Goal: Task Accomplishment & Management: Complete application form

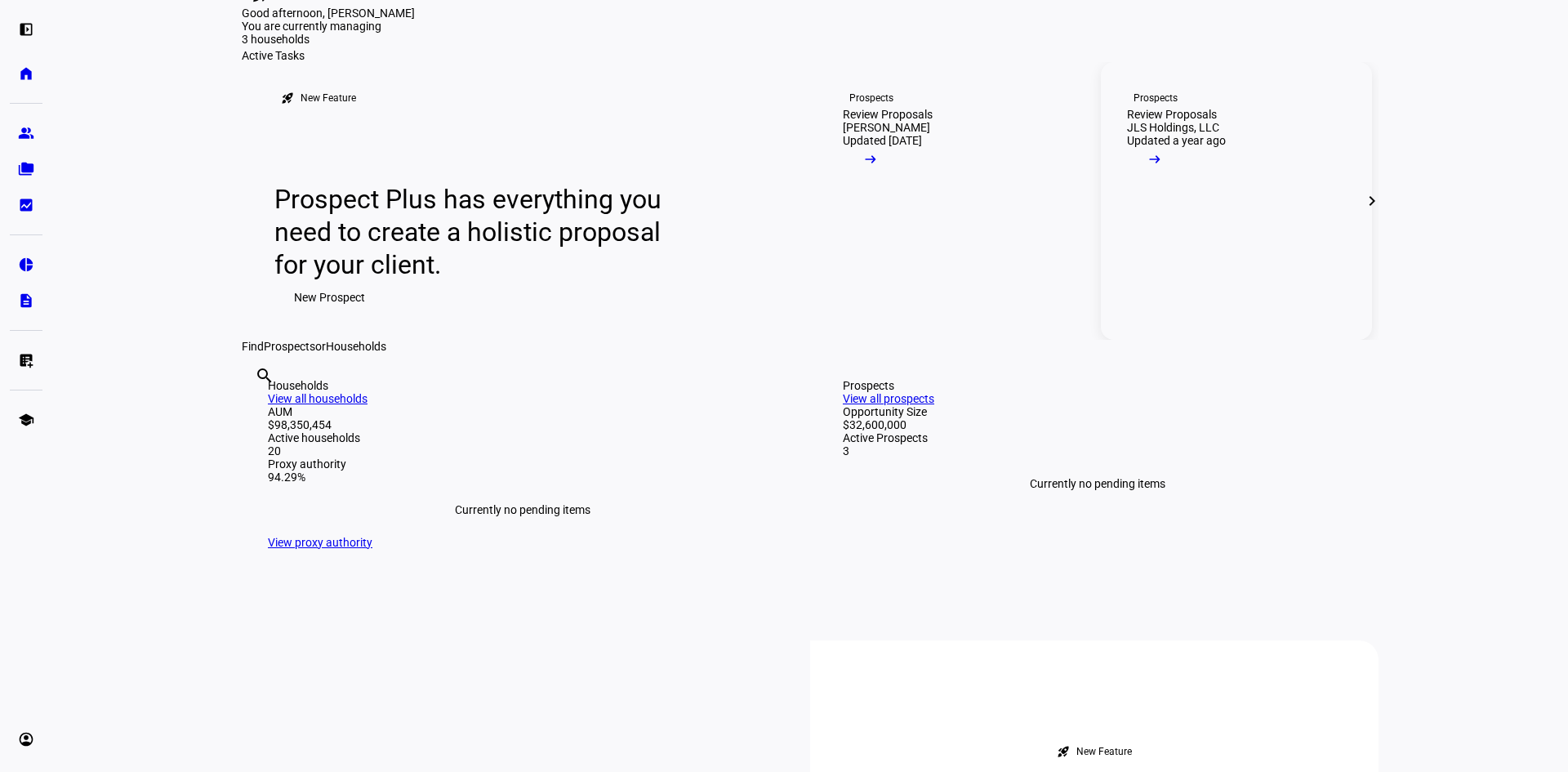
scroll to position [82, 0]
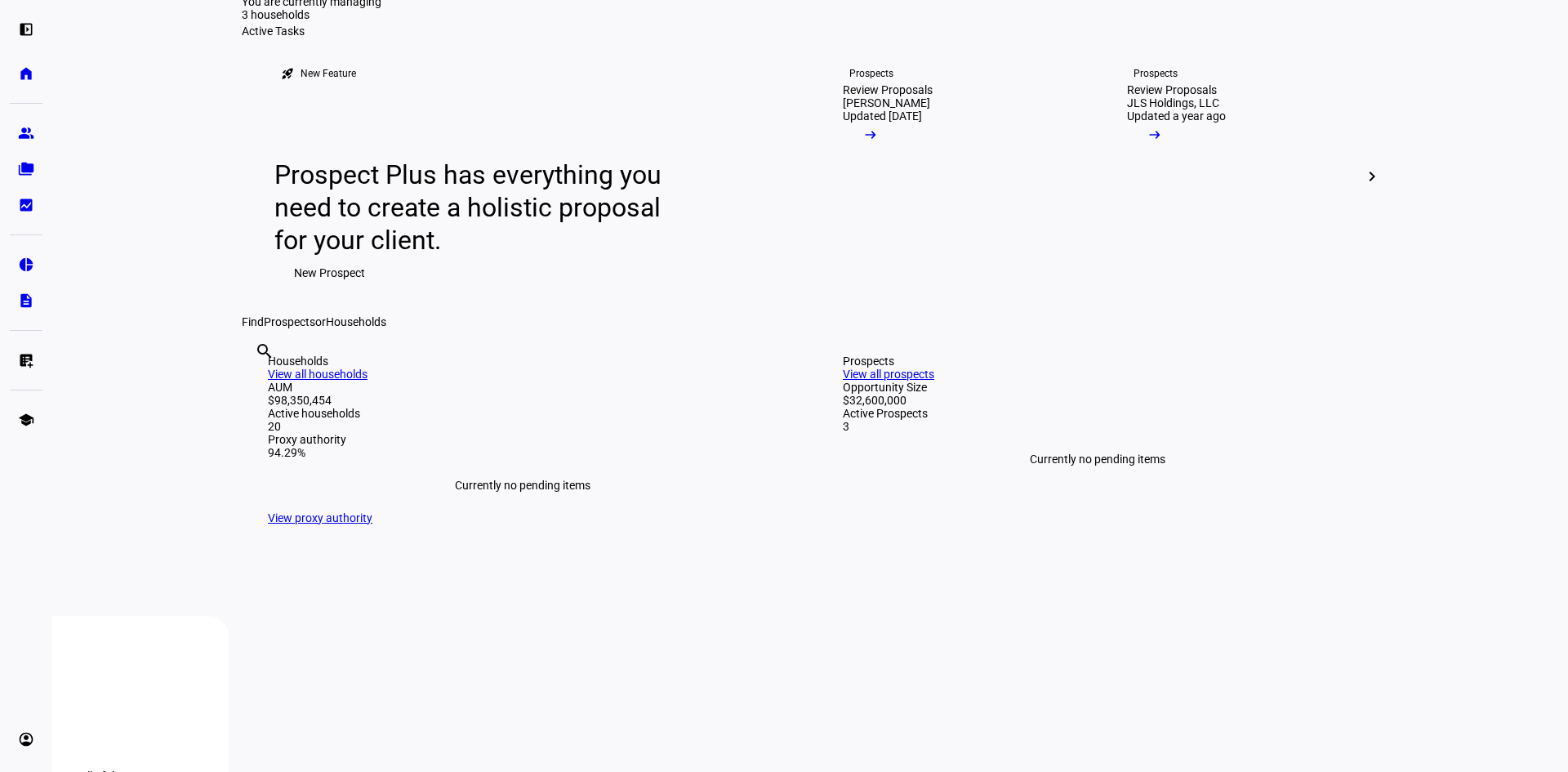
click at [1406, 566] on eth-layout-page-content "rocket_launch Product Updates The latest features and improvements Powered by L…" at bounding box center [810, 386] width 1516 height 772
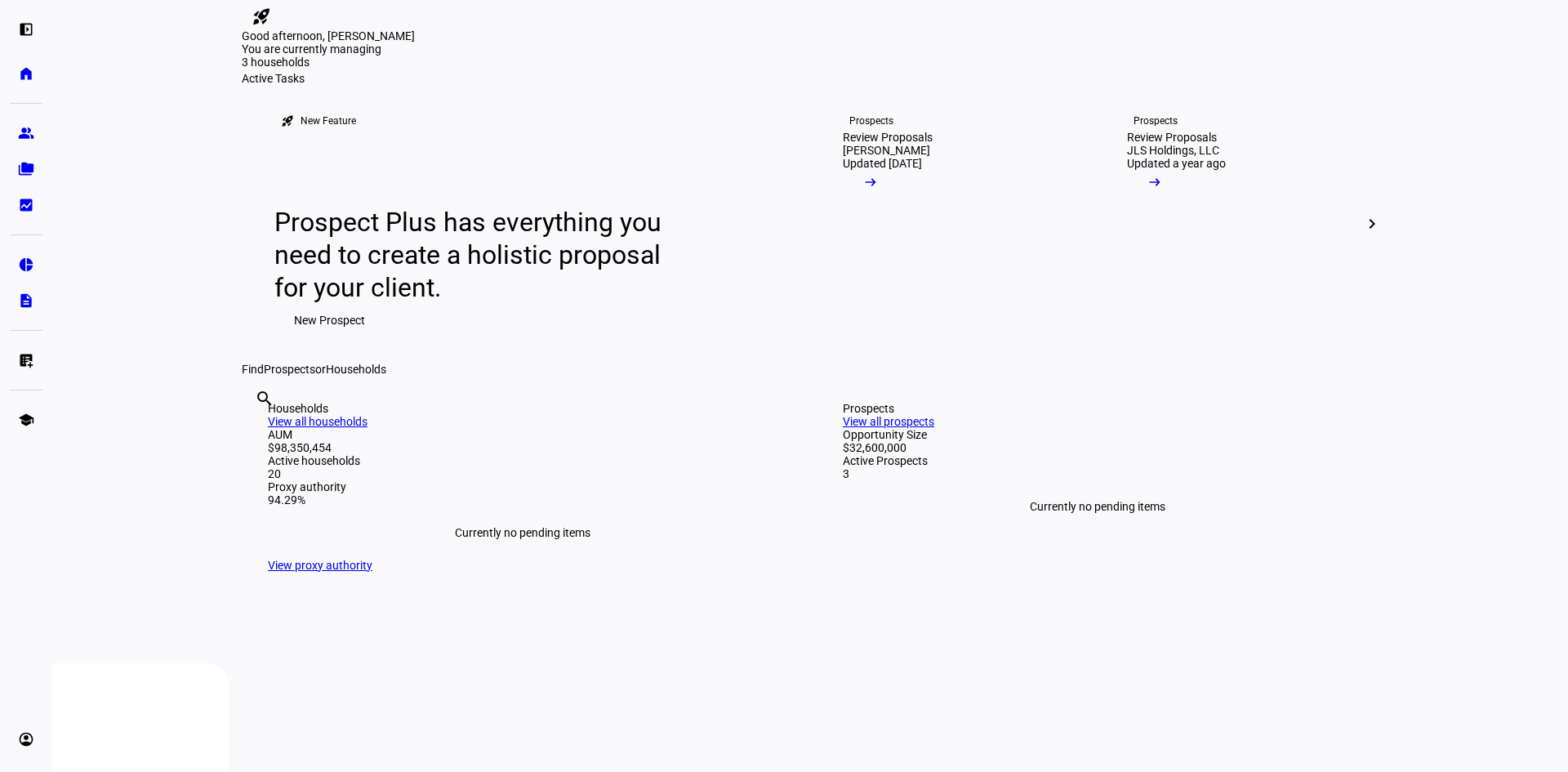
scroll to position [0, 0]
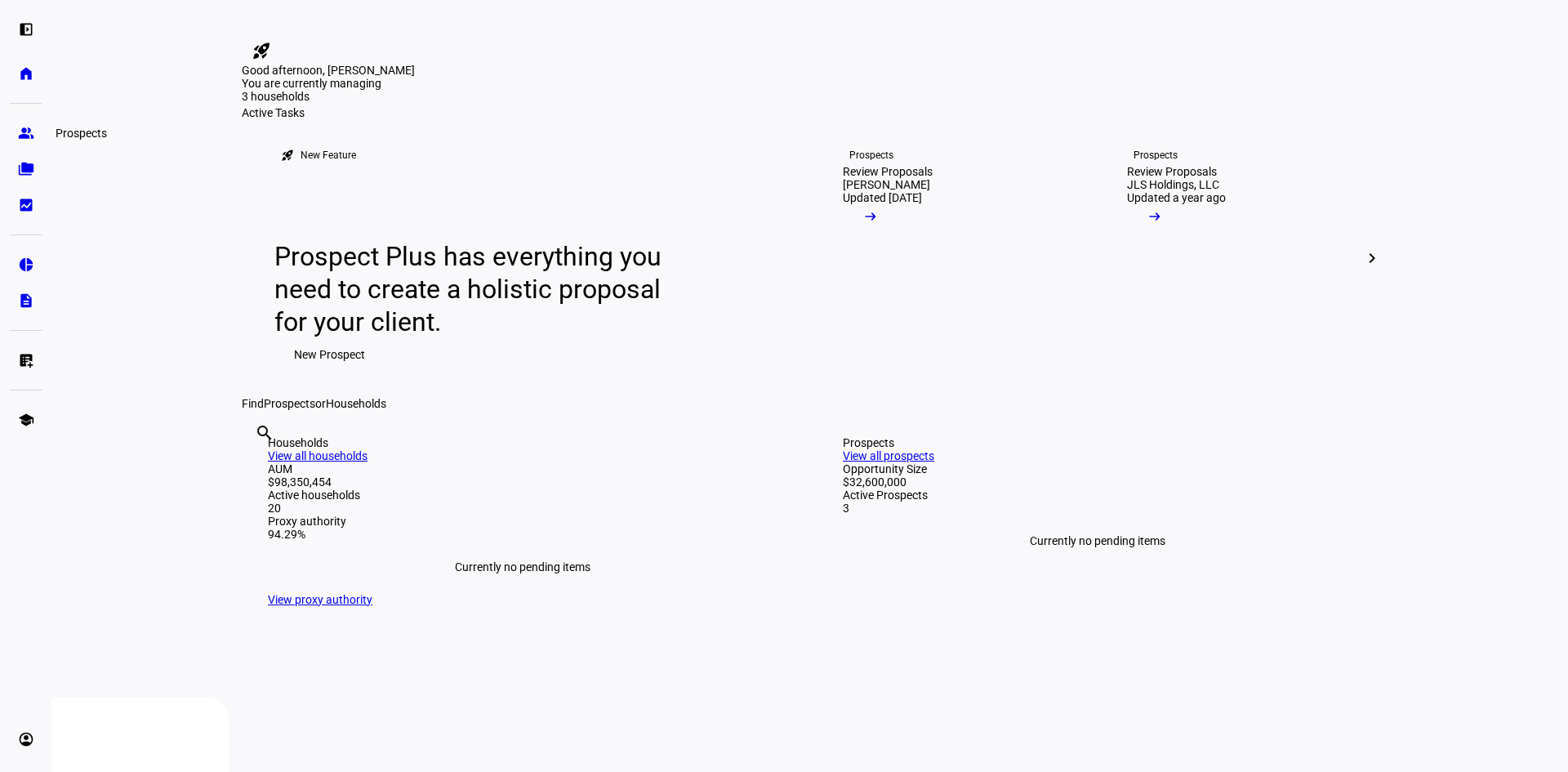
click at [39, 125] on link "group Prospects" at bounding box center [26, 133] width 32 height 32
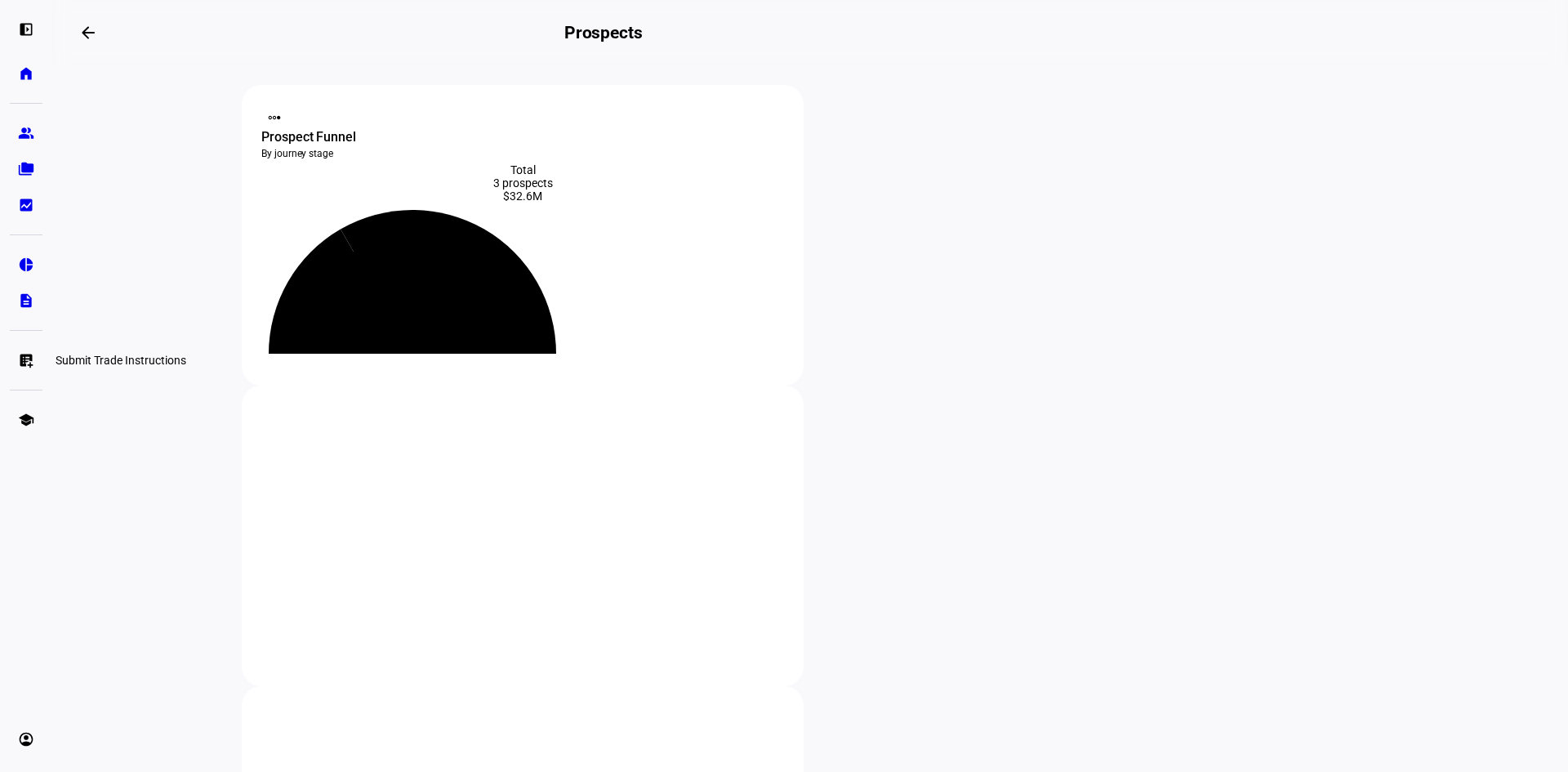
click at [26, 365] on eth-mat-symbol "list_alt_add" at bounding box center [27, 361] width 17 height 17
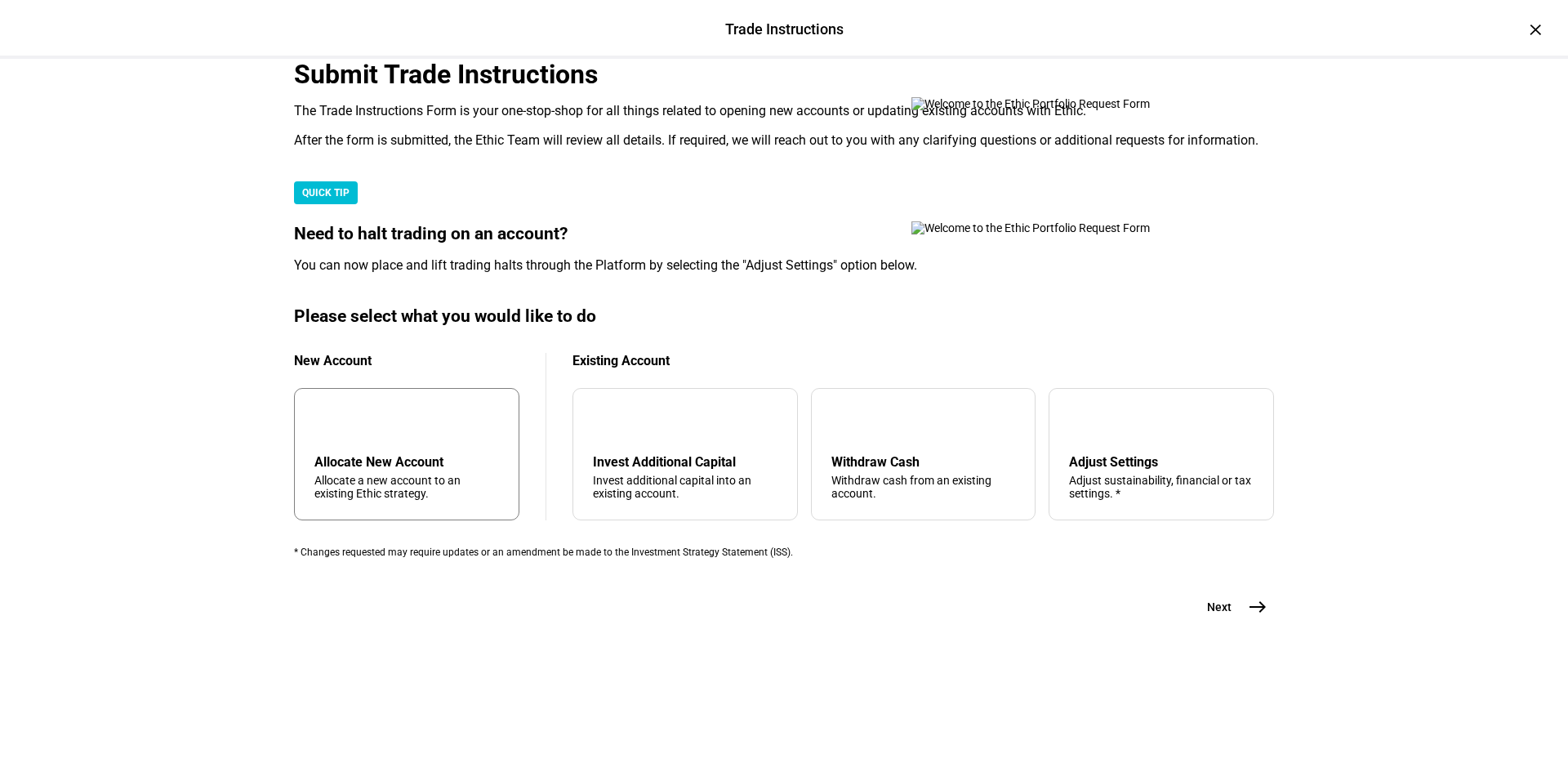
scroll to position [368, 0]
click at [892, 460] on div "arrow_upward Withdraw Cash Withdraw cash from an existing account." at bounding box center [924, 454] width 225 height 133
click at [1253, 617] on mat-icon "east" at bounding box center [1258, 608] width 20 height 20
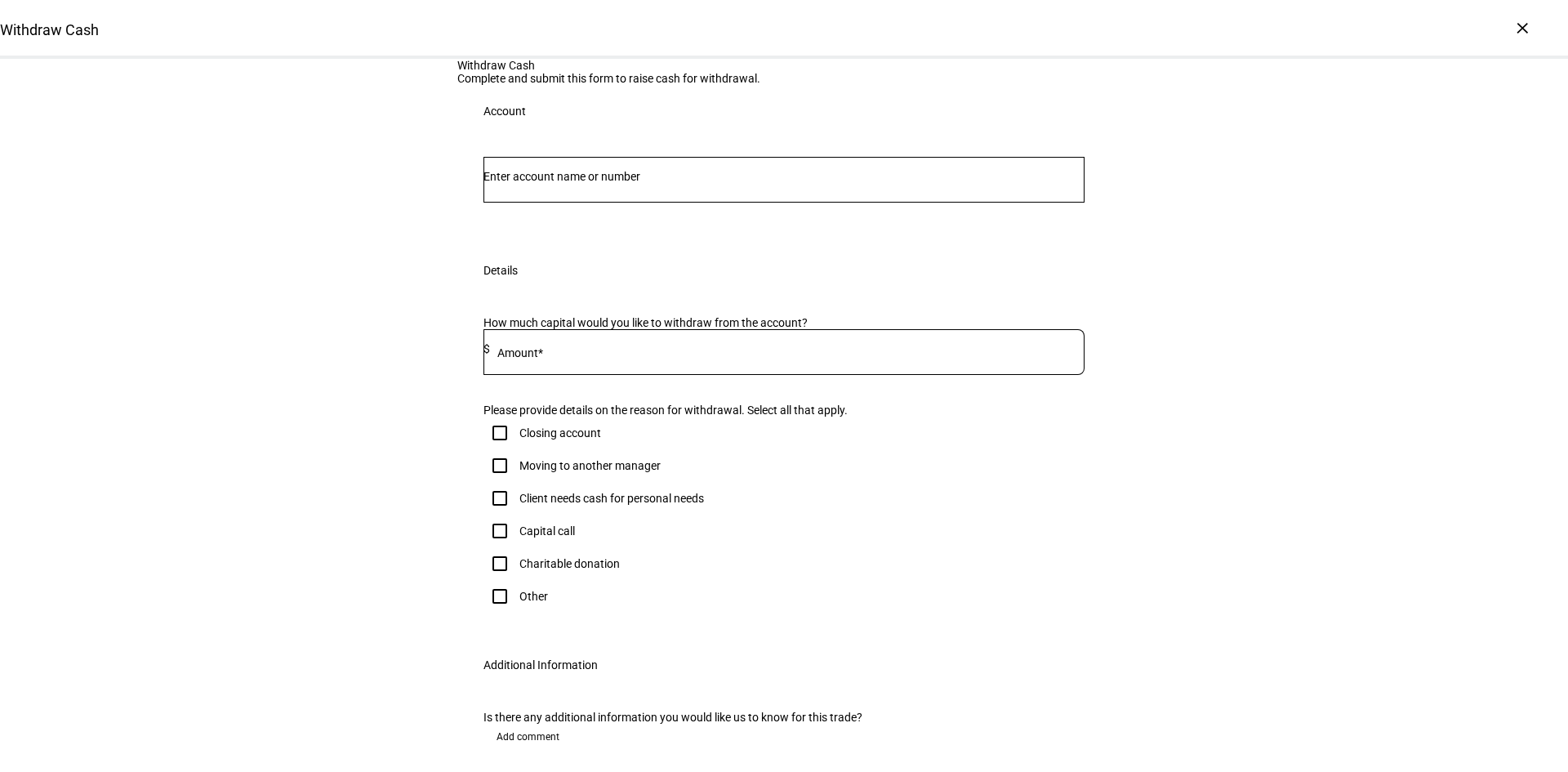
click at [603, 183] on input "Number" at bounding box center [783, 177] width 601 height 13
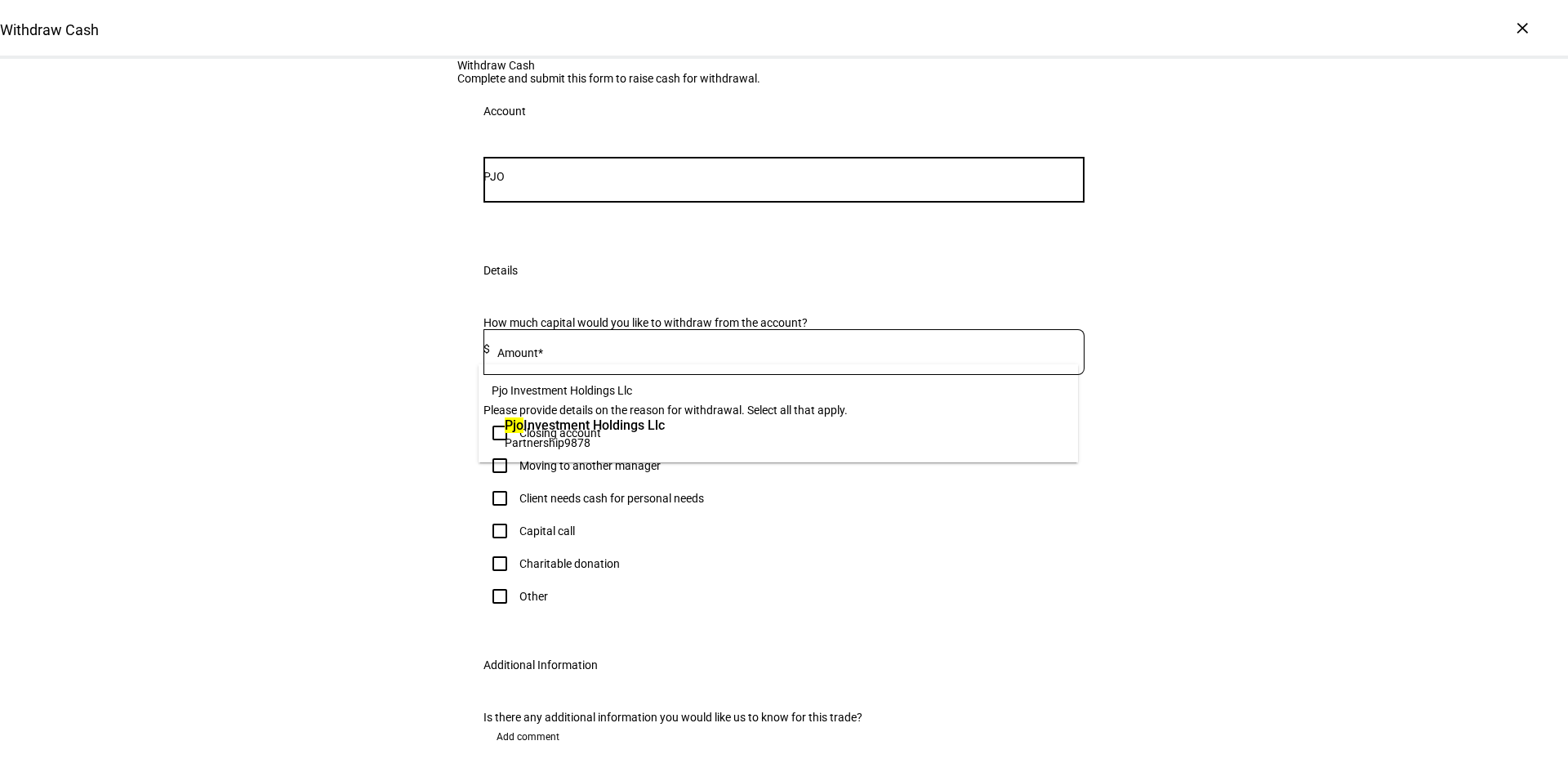
type input "PJO"
click at [638, 423] on span "Pjo Investment Holdings Llc" at bounding box center [584, 425] width 160 height 19
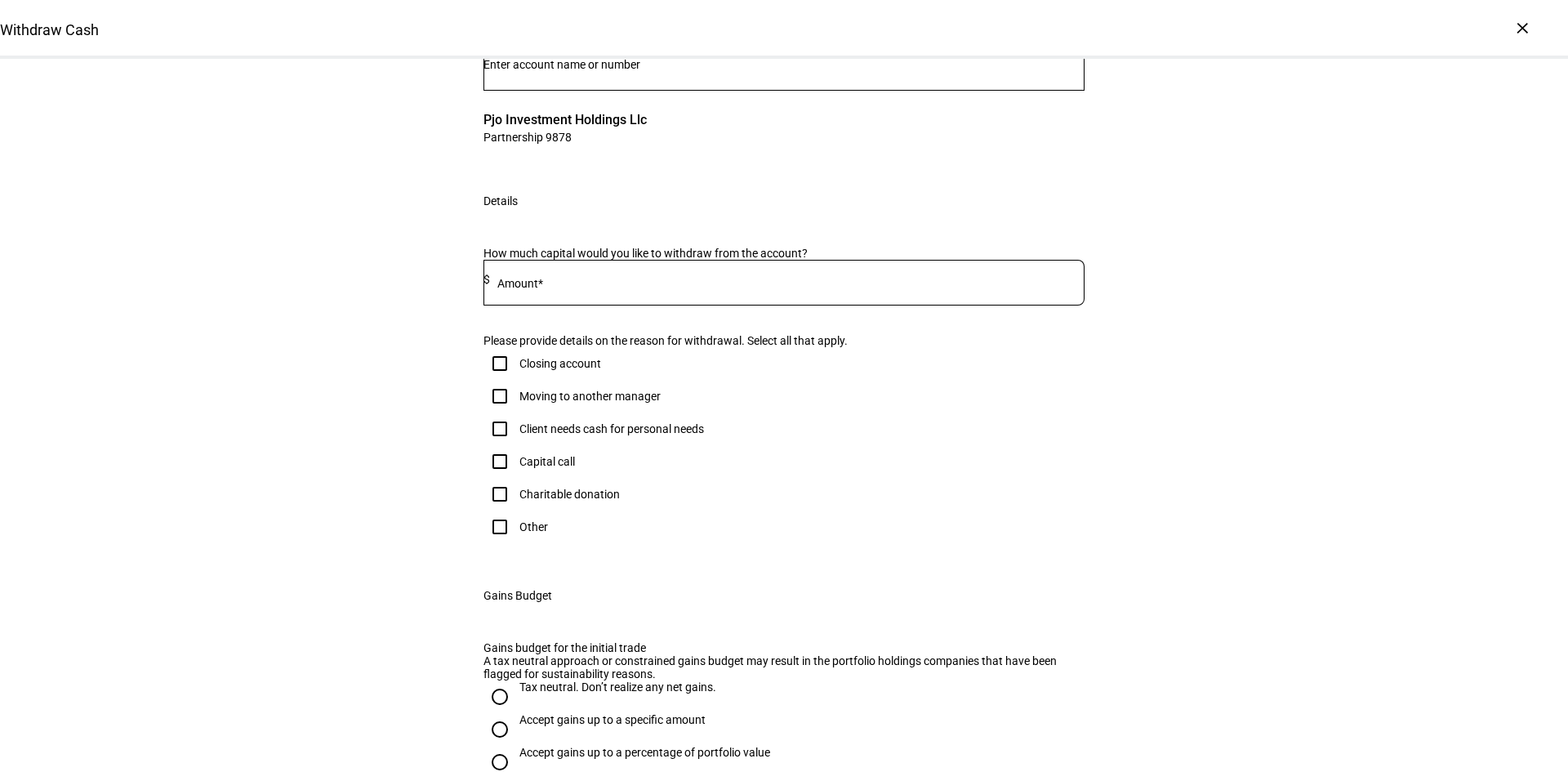
scroll to position [163, 0]
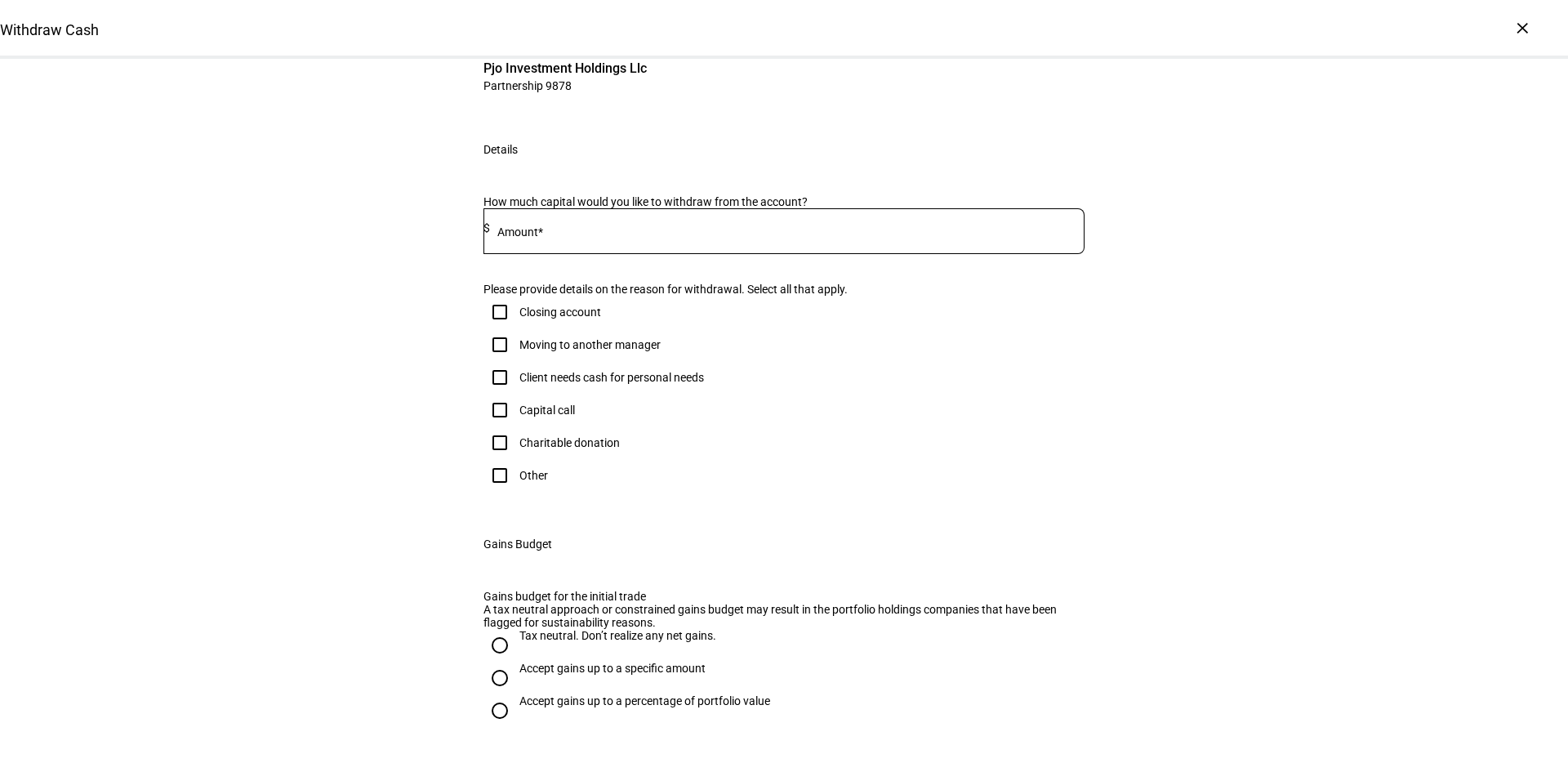
click at [608, 235] on input at bounding box center [787, 228] width 595 height 13
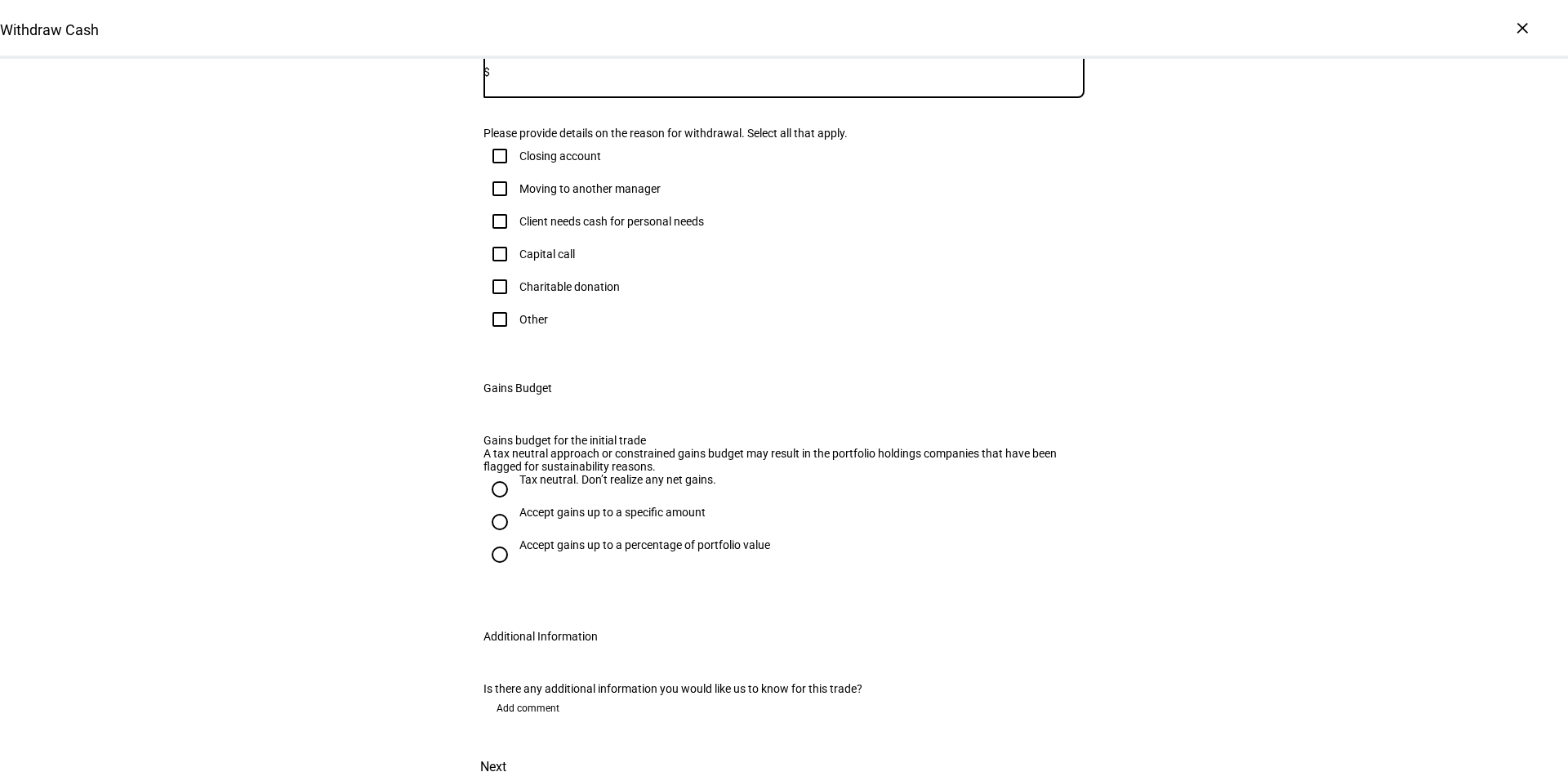
scroll to position [327, 0]
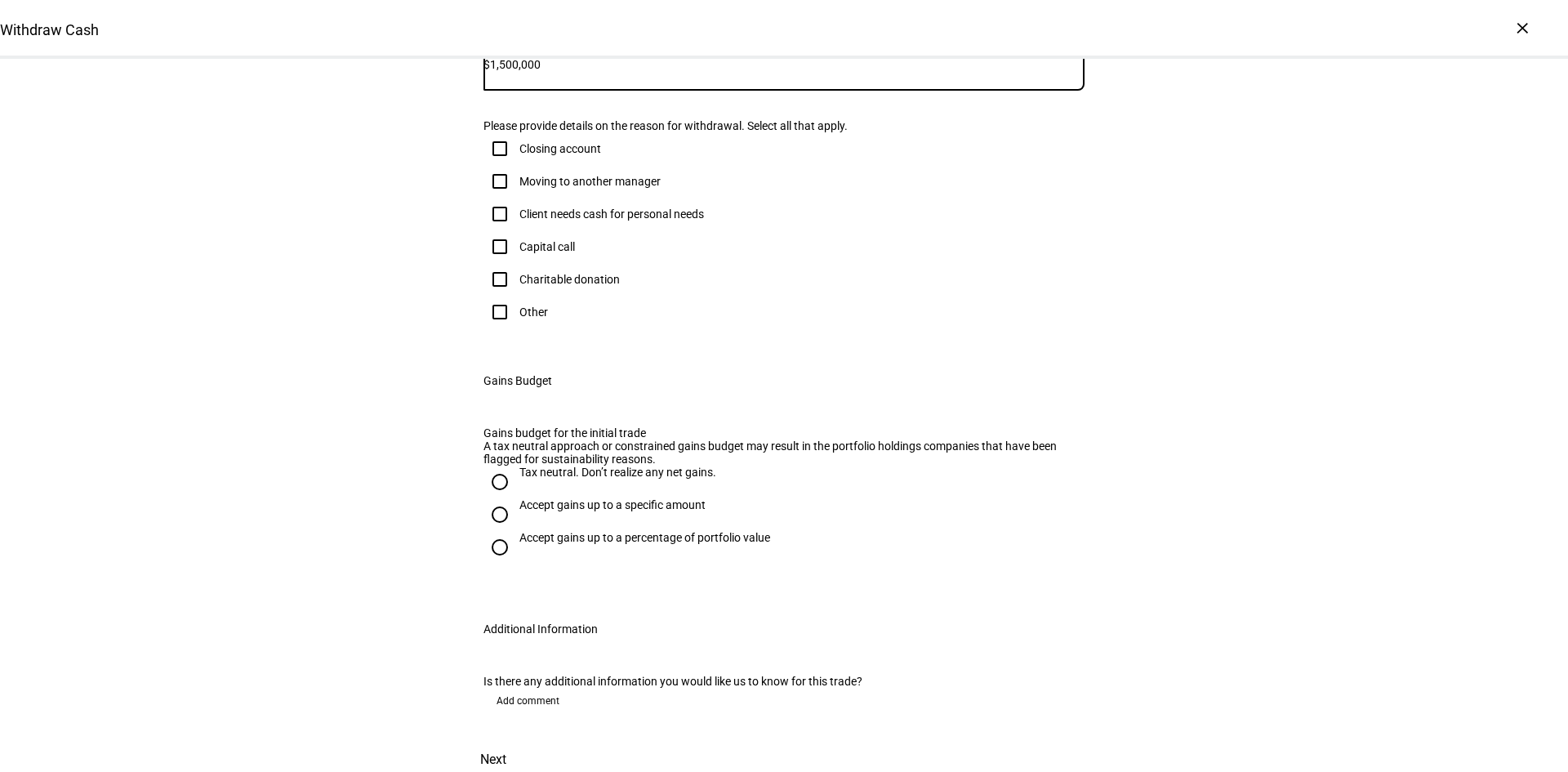
type input "1,500,000"
click at [1171, 417] on div "Withdraw Cash Complete and submit this form to raise cash for withdrawal. Accou…" at bounding box center [784, 256] width 1568 height 1048
click at [495, 328] on input "Other" at bounding box center [499, 312] width 32 height 32
checkbox input "true"
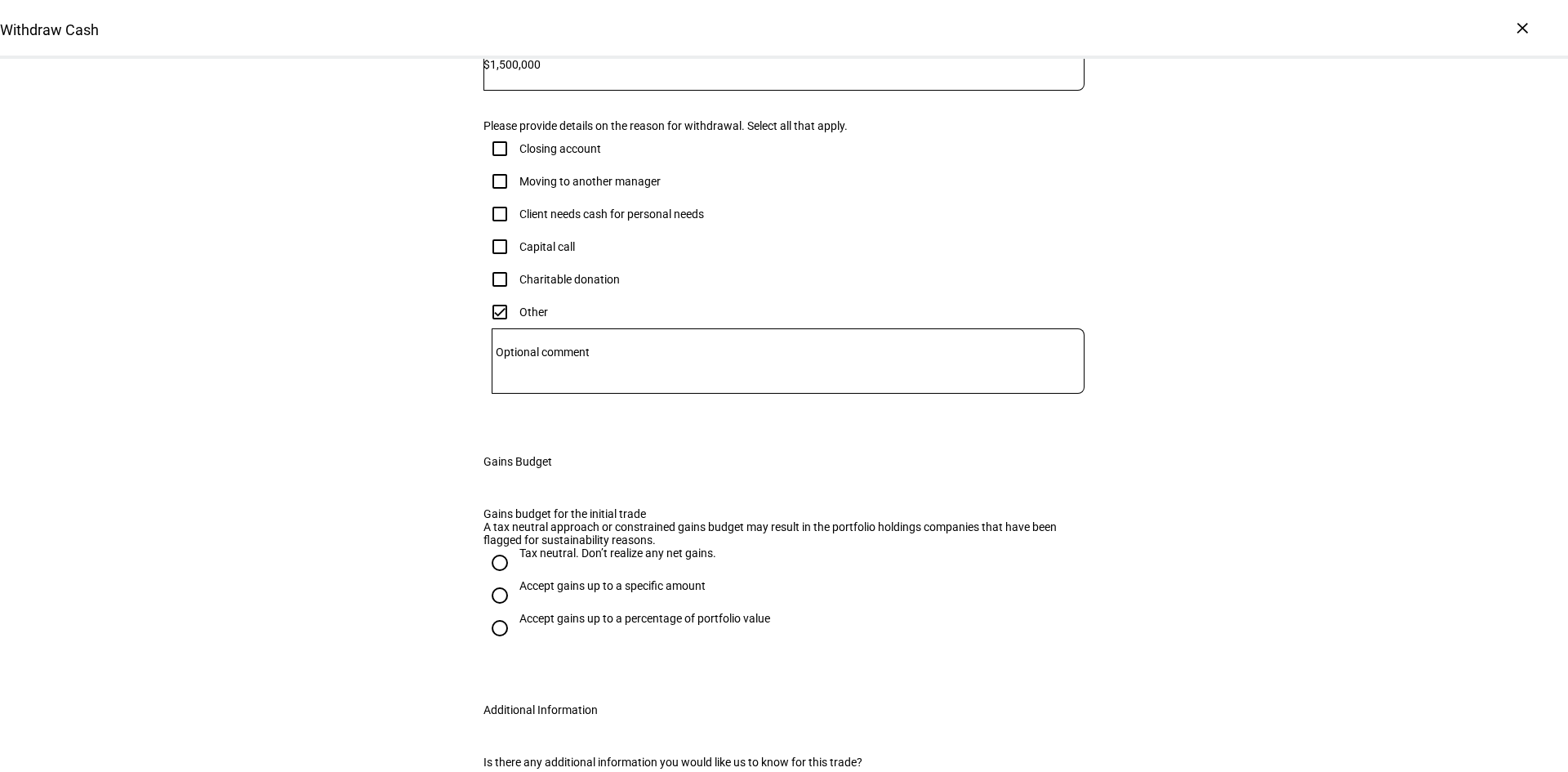
click at [1233, 466] on div "Withdraw Cash Complete and submit this form to raise cash for withdrawal. Accou…" at bounding box center [784, 296] width 1568 height 1129
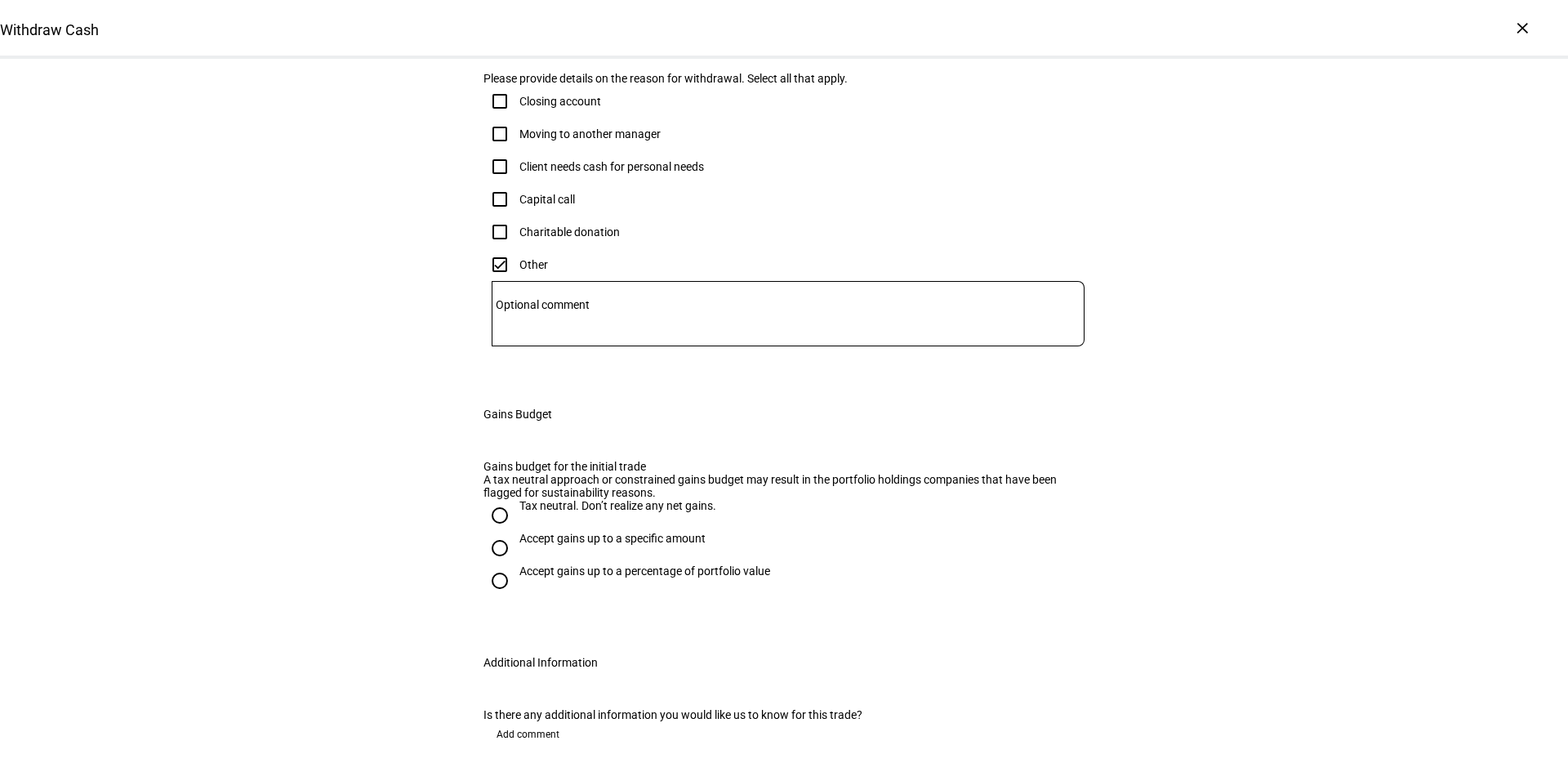
scroll to position [378, 0]
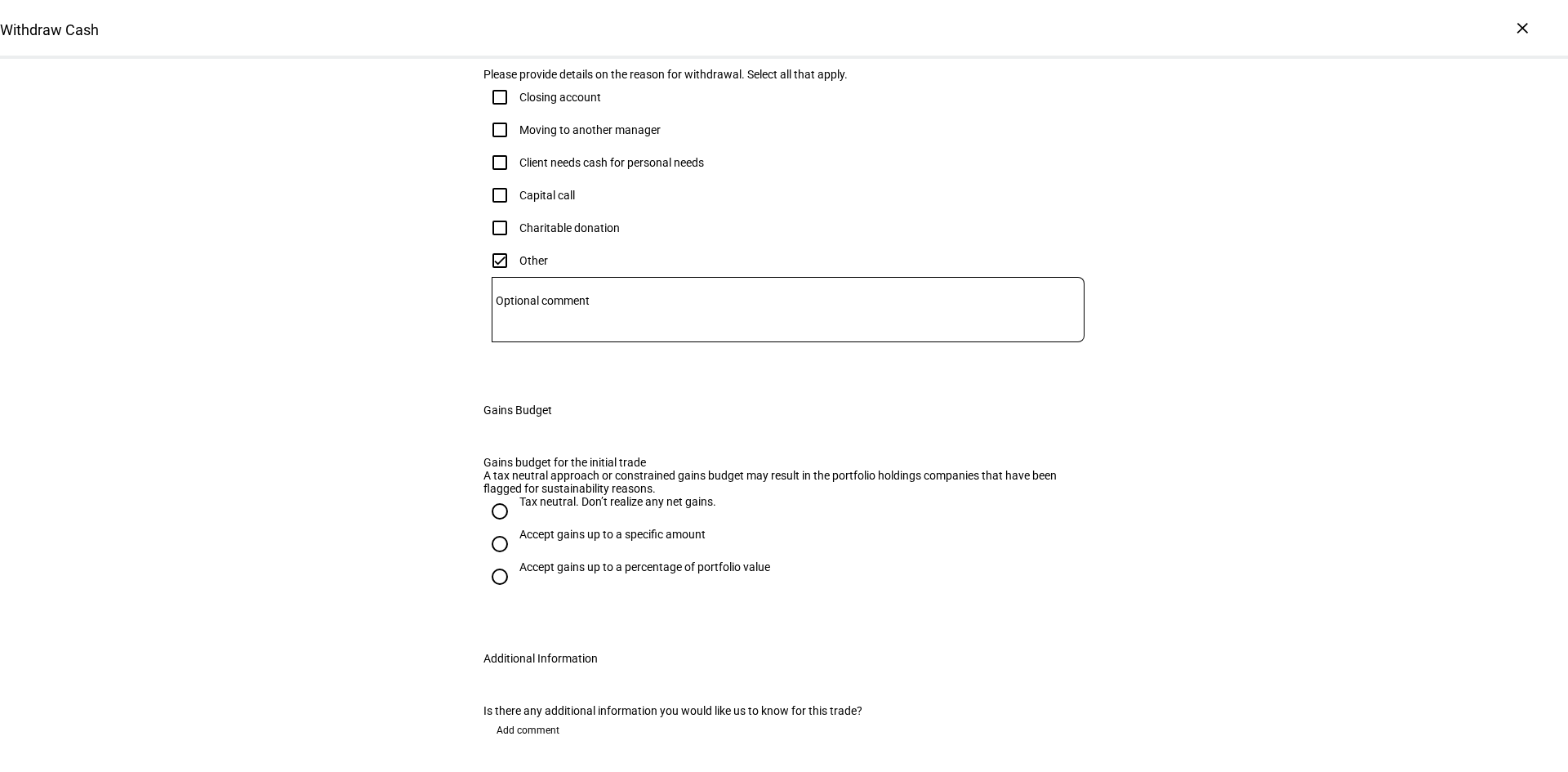
click at [491, 146] on input "Moving to another manager" at bounding box center [499, 129] width 32 height 32
checkbox input "true"
click at [1274, 442] on div "Withdraw Cash Complete and submit this form to raise cash for withdrawal. Accou…" at bounding box center [784, 245] width 1568 height 1129
click at [498, 277] on input "Other" at bounding box center [499, 260] width 32 height 32
checkbox input "false"
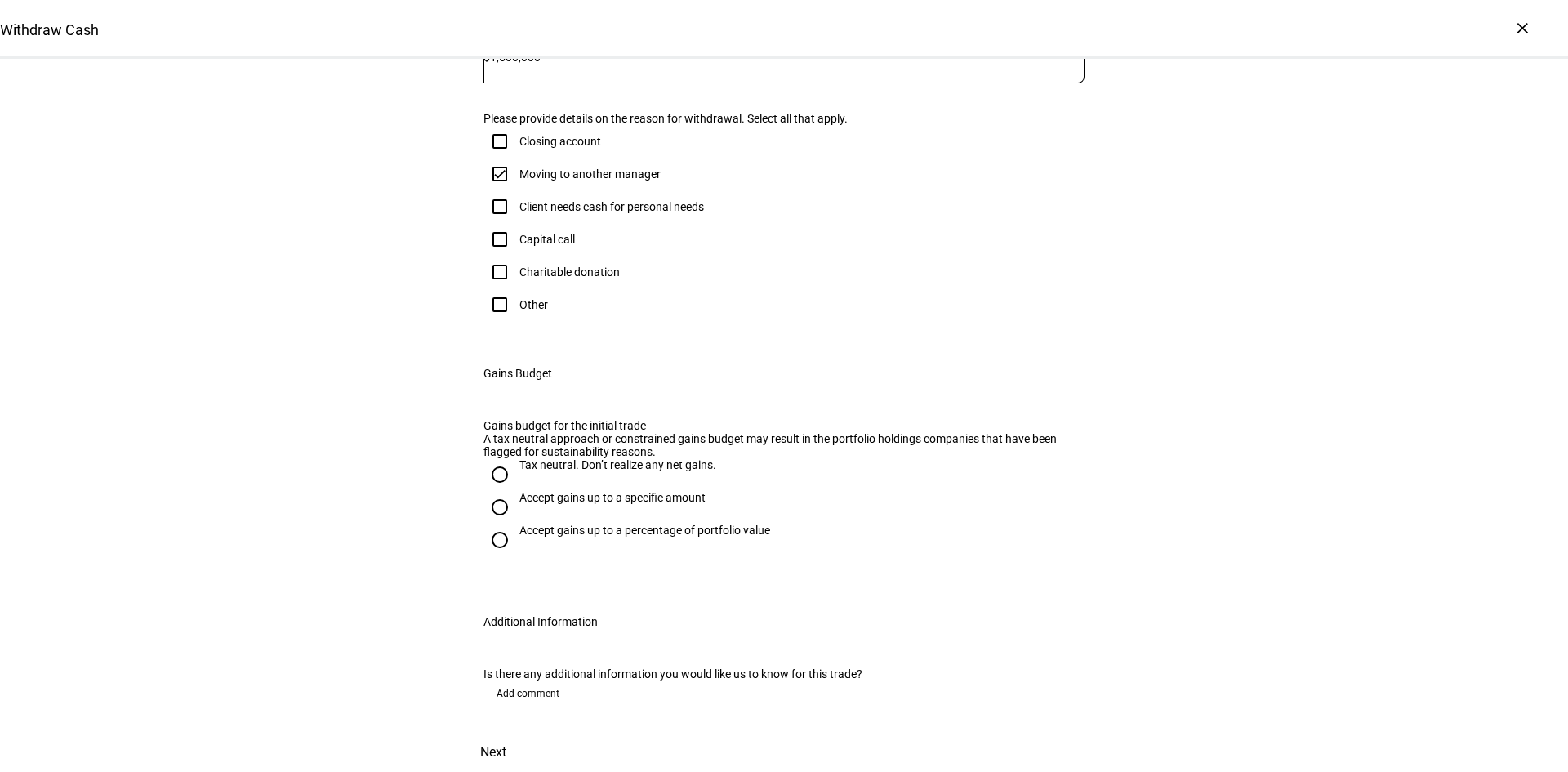
click at [1215, 508] on div "Withdraw Cash Complete and submit this form to raise cash for withdrawal. Accou…" at bounding box center [784, 249] width 1568 height 1048
click at [499, 491] on input "Accept gains up to a specific amount" at bounding box center [499, 507] width 32 height 32
radio input "true"
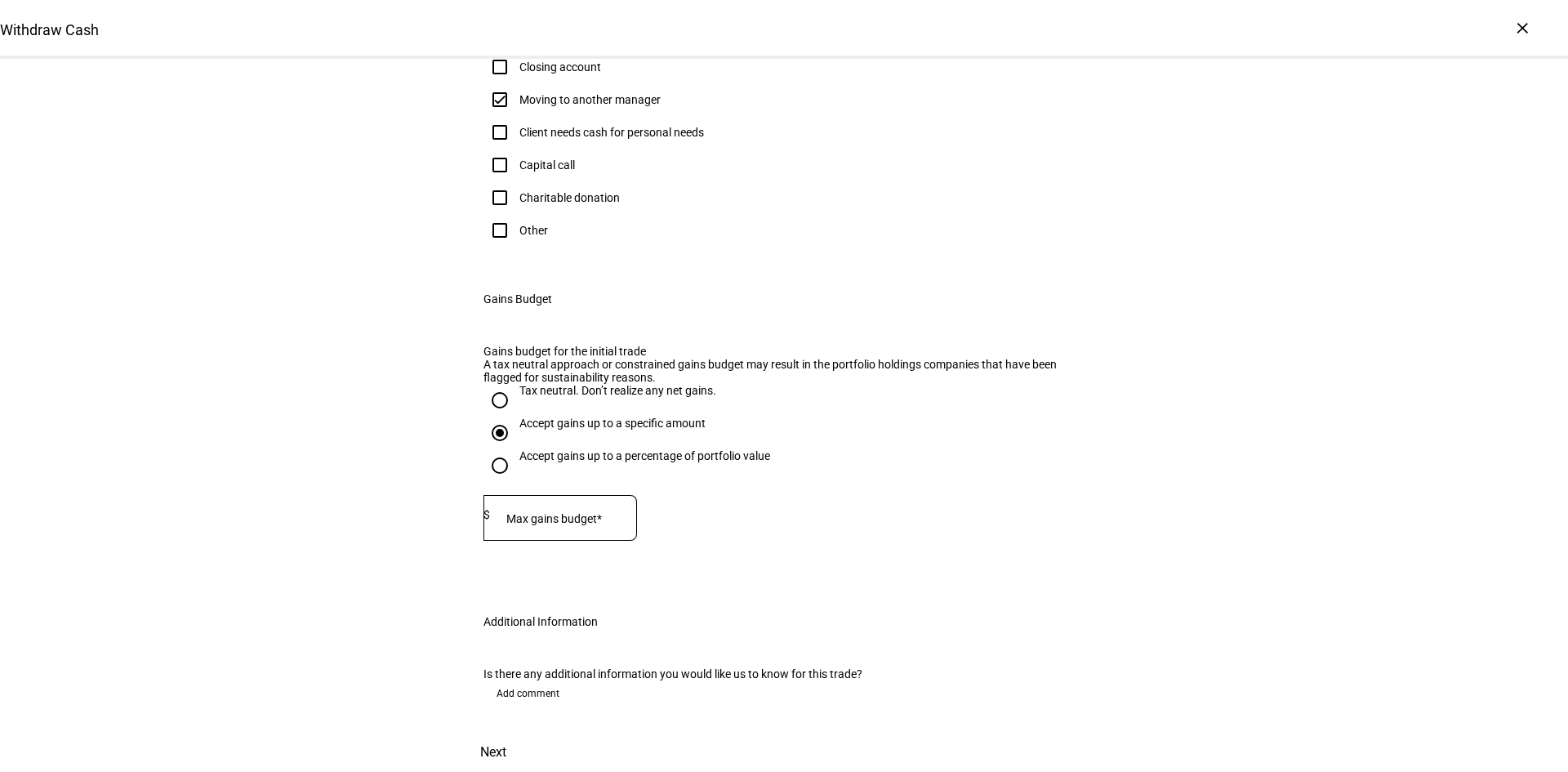
scroll to position [780, 0]
click at [560, 512] on mat-label "Max gains budget*" at bounding box center [554, 519] width 95 height 13
type input "750,000"
click at [552, 681] on span "Add comment" at bounding box center [528, 694] width 63 height 27
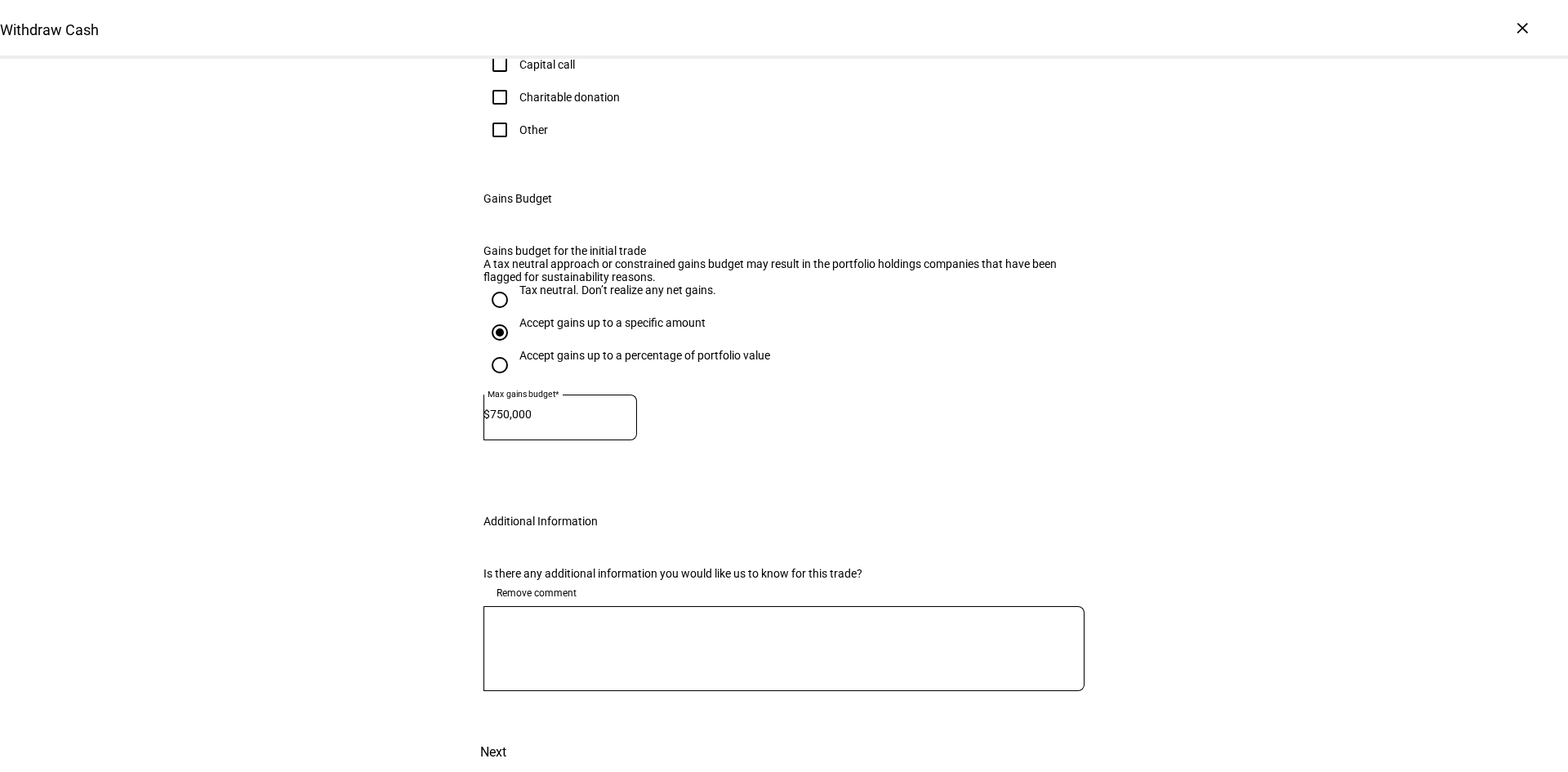
click at [598, 661] on div at bounding box center [783, 648] width 601 height 85
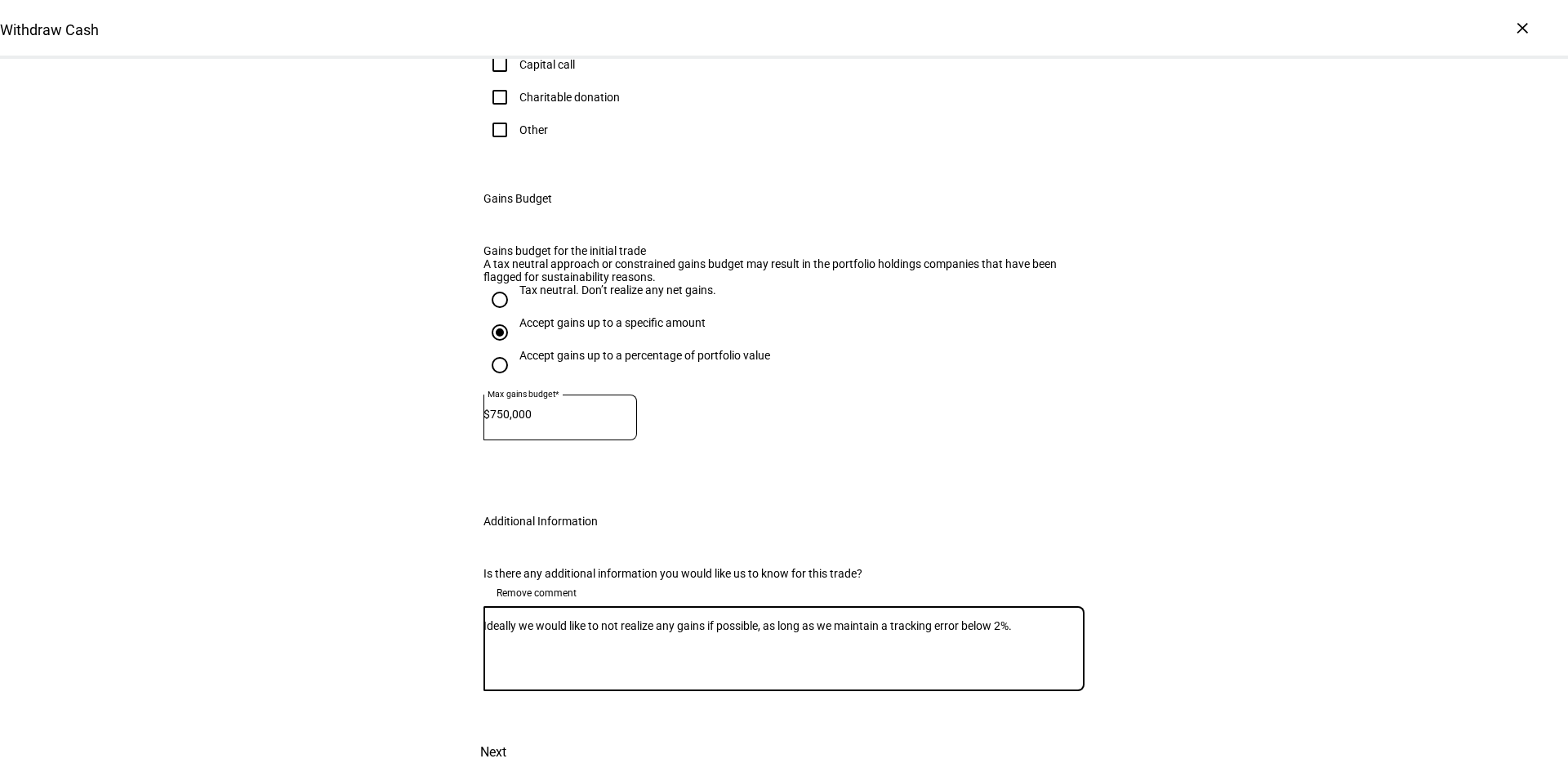
scroll to position [862, 0]
type textarea "Ideally we would like to not realize any gains if possible, as long as we maint…"
click at [506, 740] on span "Next" at bounding box center [494, 752] width 27 height 39
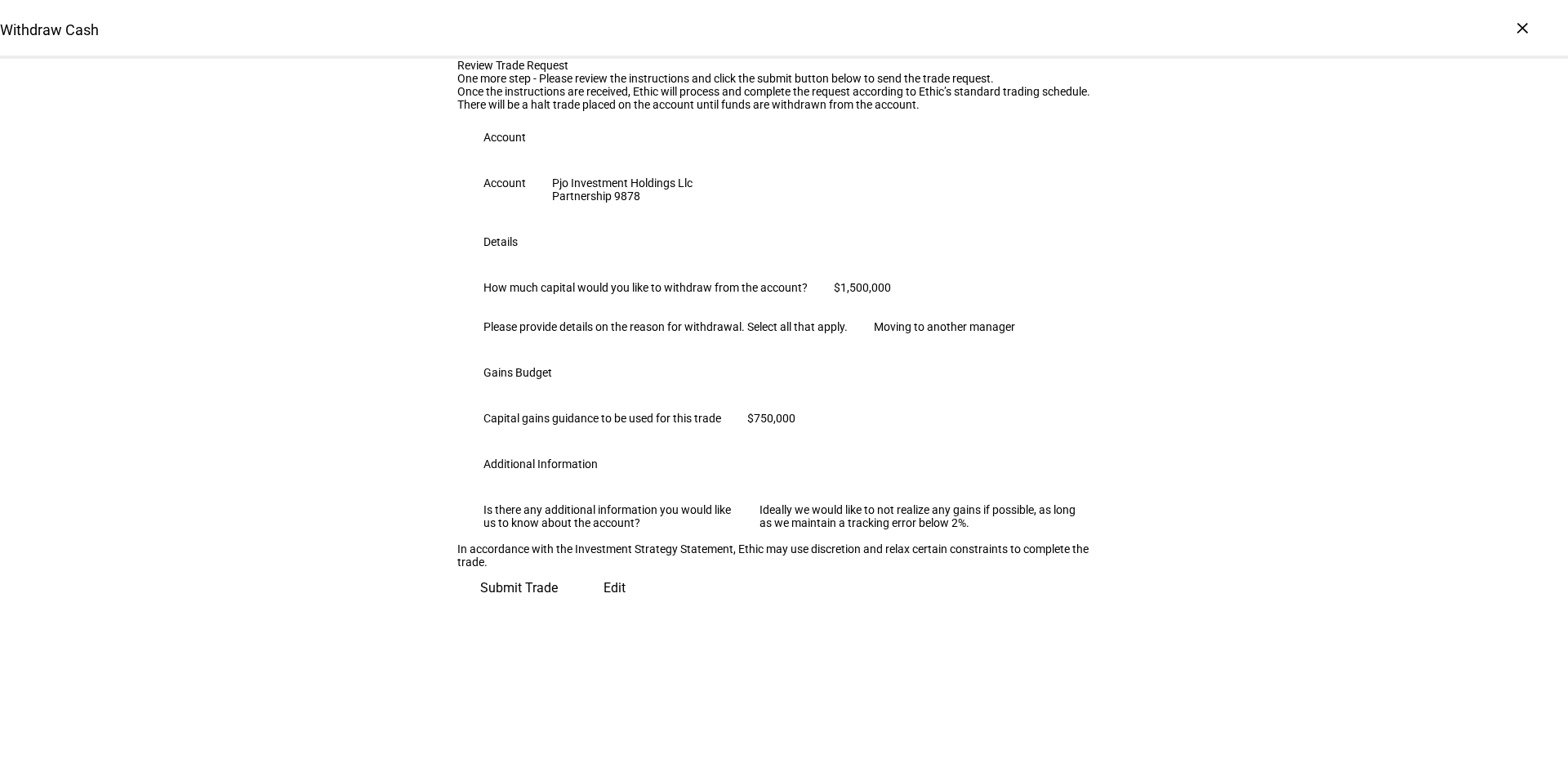
scroll to position [278, 0]
click at [558, 608] on span "Submit Trade" at bounding box center [520, 588] width 78 height 39
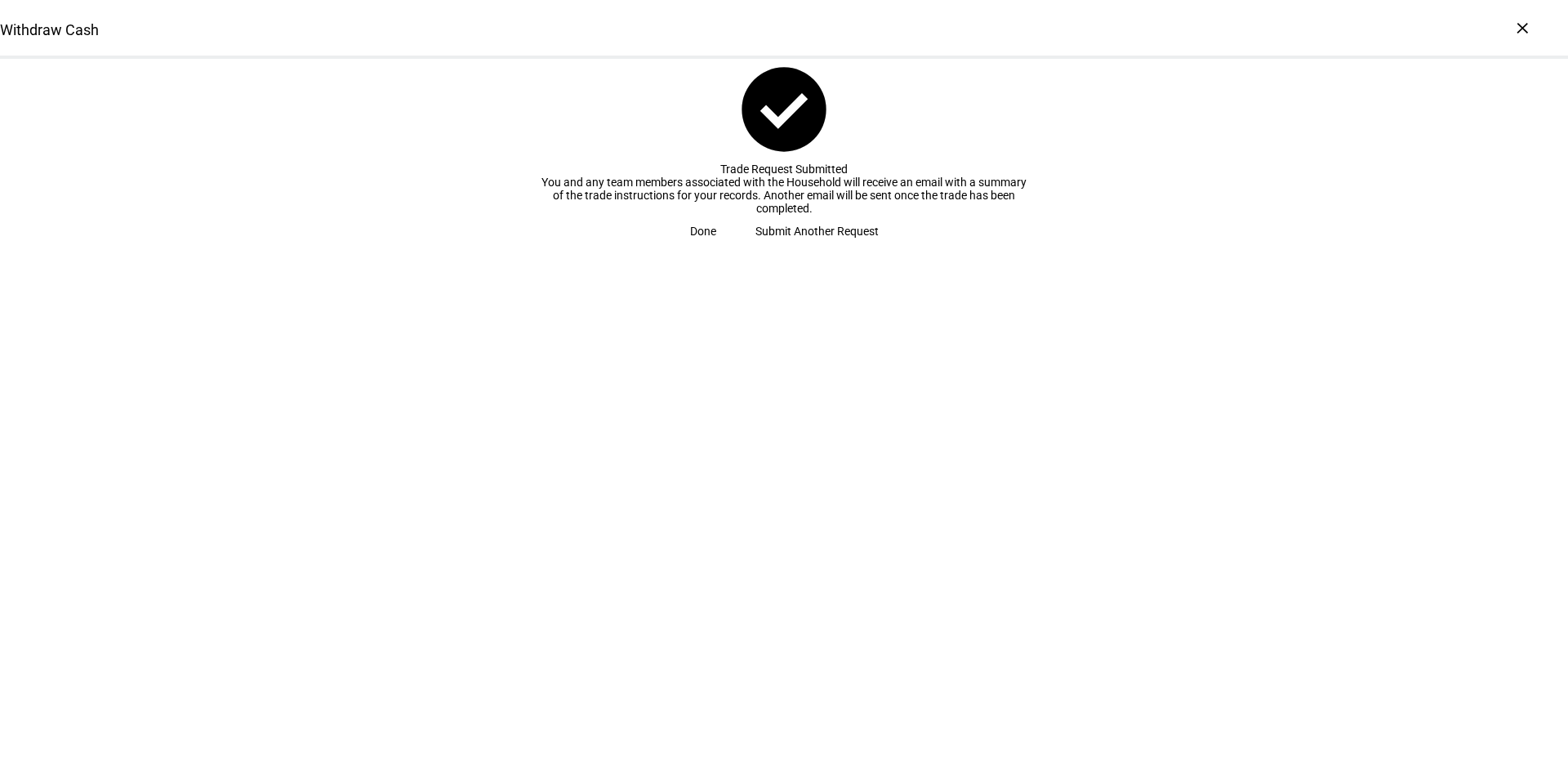
click at [736, 248] on span at bounding box center [703, 231] width 65 height 32
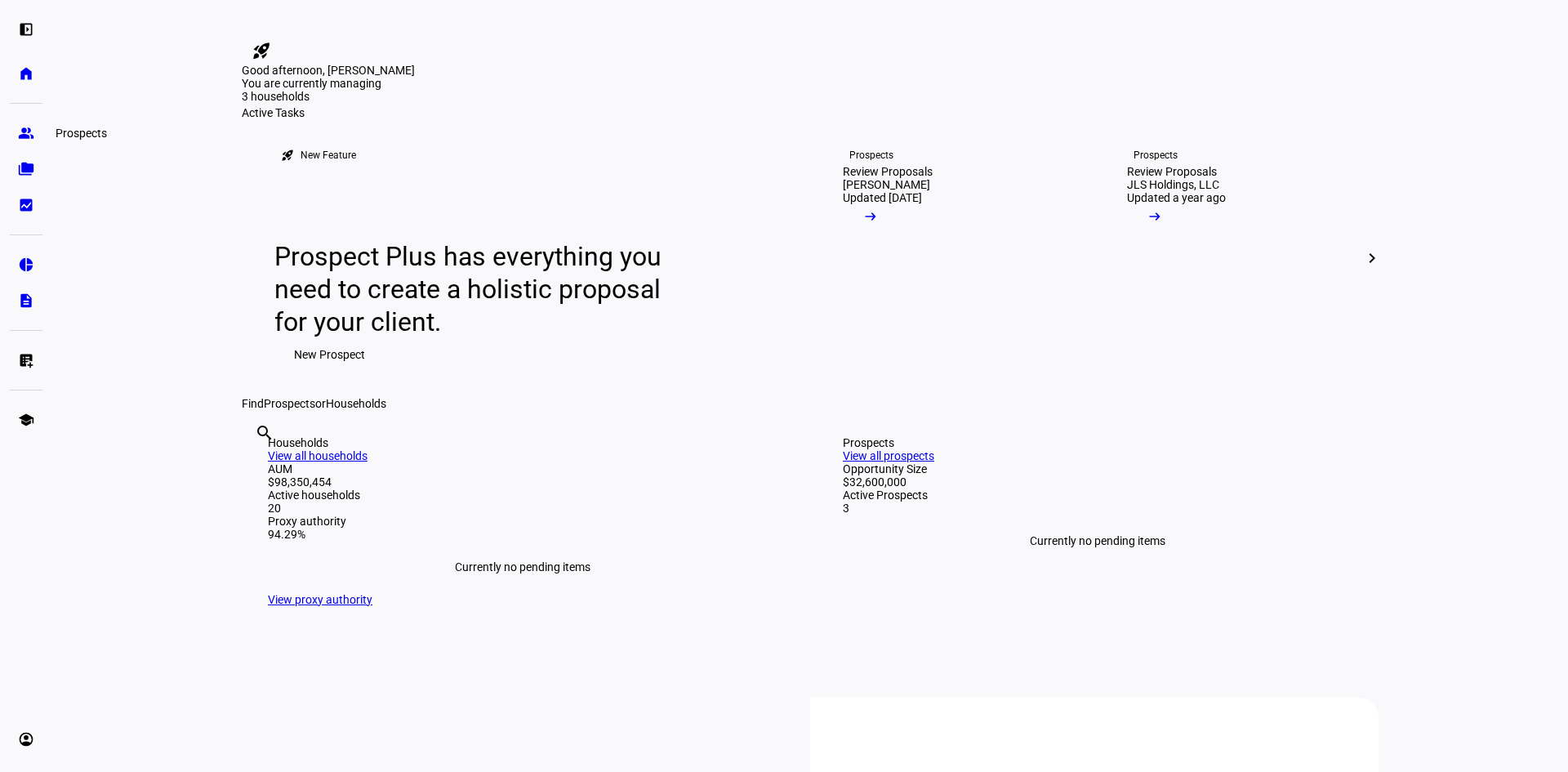
click at [28, 129] on eth-mat-symbol "group" at bounding box center [27, 134] width 17 height 17
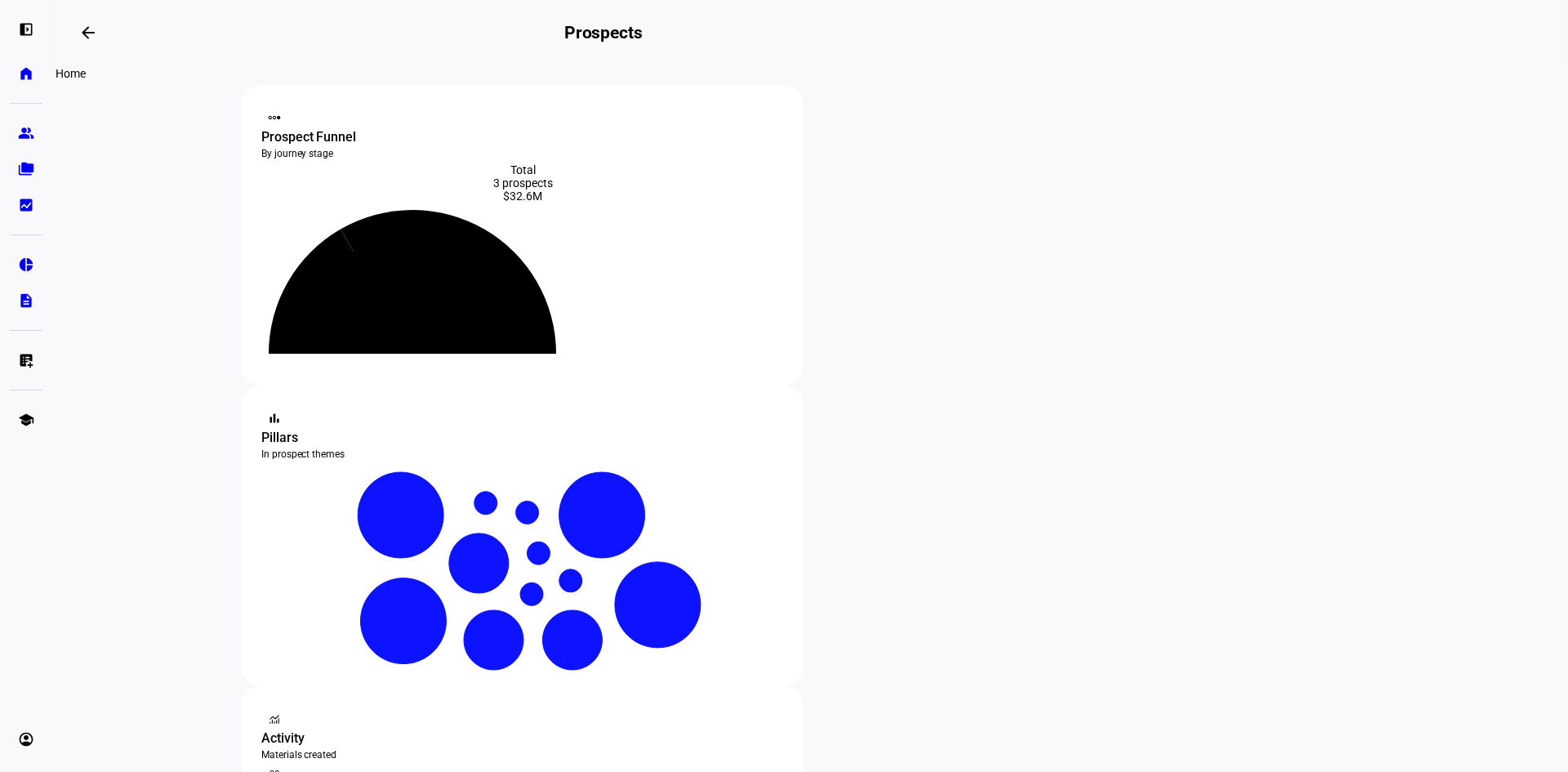
click at [22, 85] on link "home Home" at bounding box center [26, 73] width 32 height 32
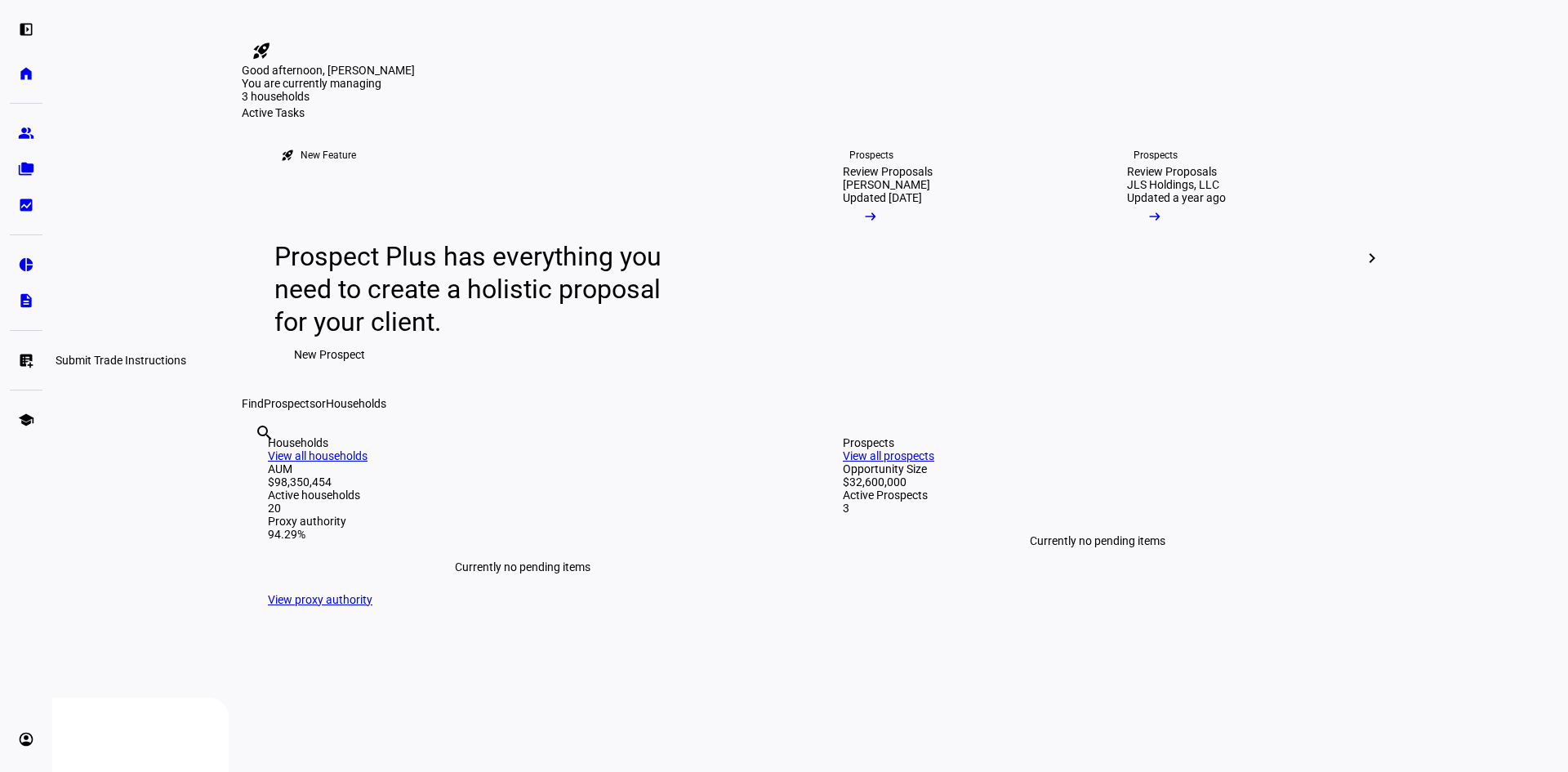
click at [16, 371] on link "list_alt_add Submit Trade Instructions" at bounding box center [26, 360] width 32 height 32
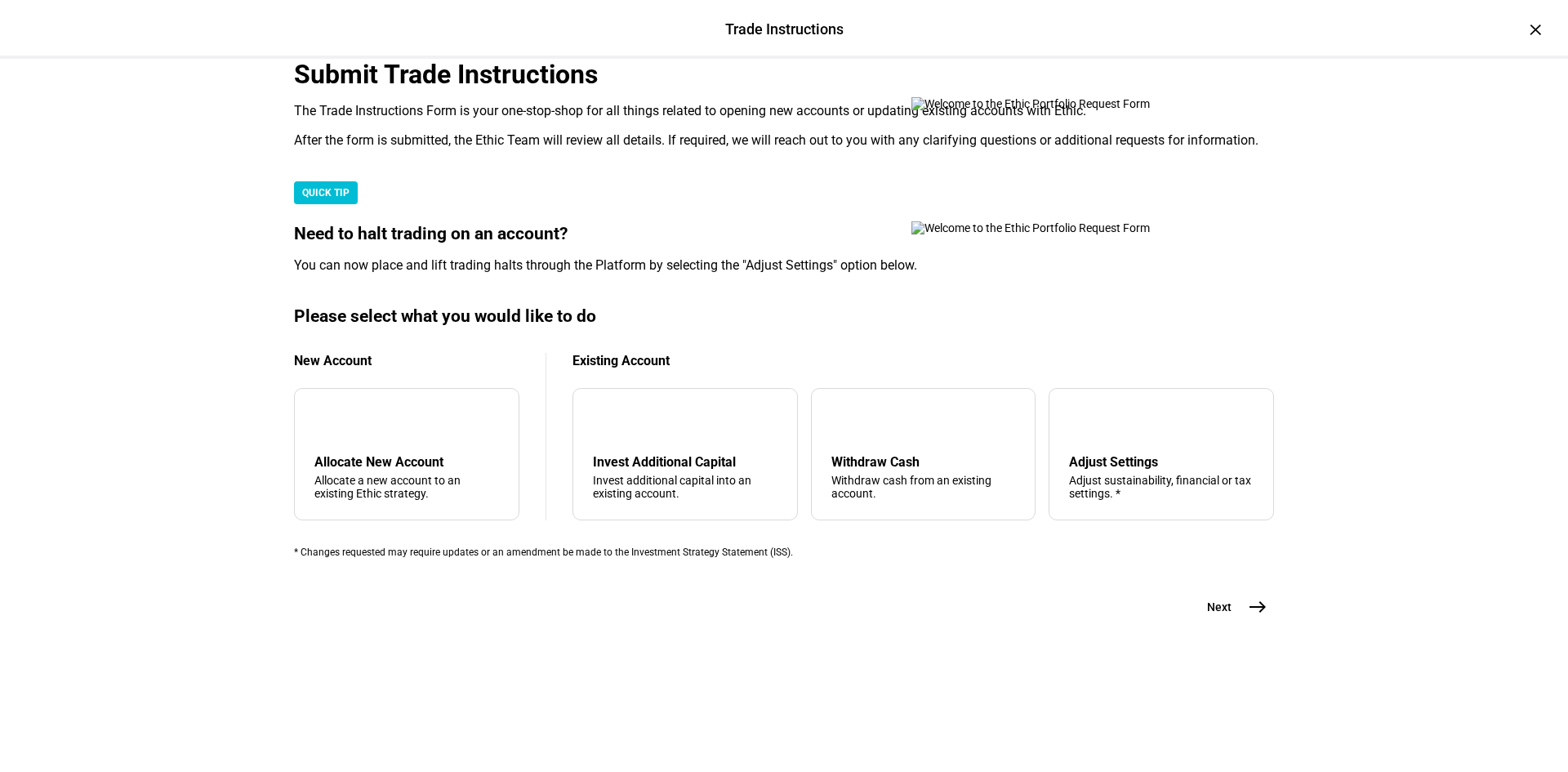
click at [1382, 298] on div "Trade Instructions Trade Instructions × Submit Trade Instructions The Trade Ins…" at bounding box center [784, 386] width 1568 height 772
click at [1333, 292] on div "Trade Instructions Trade Instructions × Submit Trade Instructions The Trade Ins…" at bounding box center [784, 386] width 1568 height 772
click at [1333, 292] on div "Trade Instructions Trade Instructions × Submit Trade Instructions The Trade Ins…" at bounding box center [784, 386] width 1568 height 772
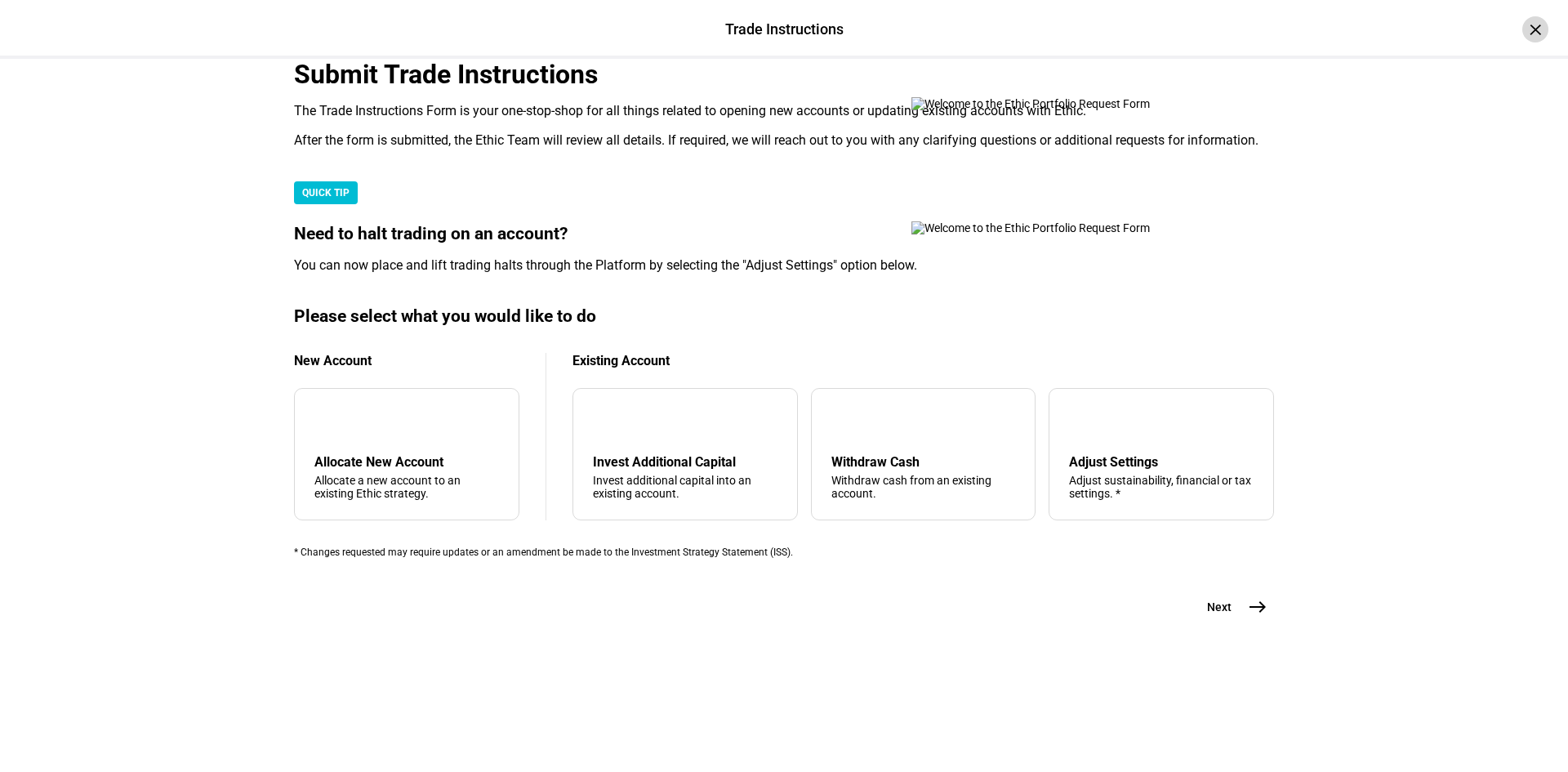
click at [1522, 29] on div "×" at bounding box center [1536, 30] width 27 height 27
